Goal: Navigation & Orientation: Find specific page/section

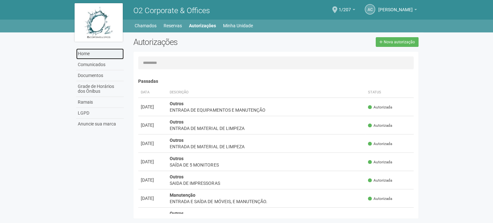
click at [87, 53] on link "Home" at bounding box center [100, 54] width 48 height 11
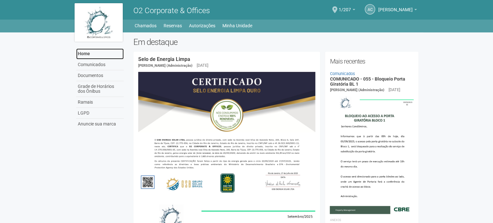
click at [89, 50] on link "Home" at bounding box center [100, 54] width 48 height 11
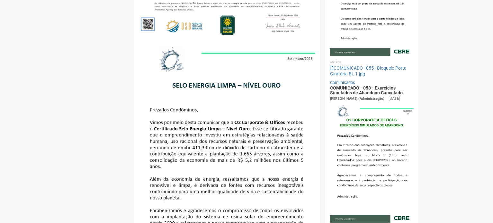
scroll to position [161, 0]
